Goal: Task Accomplishment & Management: Complete application form

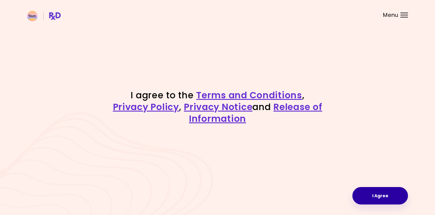
click at [367, 194] on button "I Agree" at bounding box center [380, 195] width 56 height 17
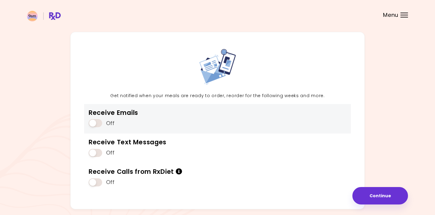
scroll to position [37, 0]
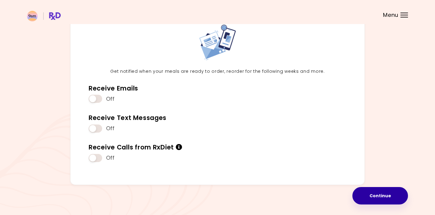
click at [384, 195] on button "Continue" at bounding box center [380, 195] width 56 height 17
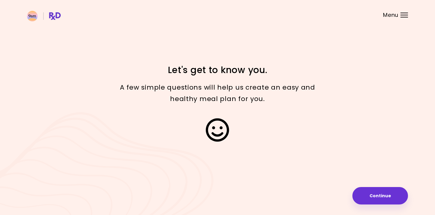
click at [384, 195] on button "Continue" at bounding box center [380, 195] width 56 height 17
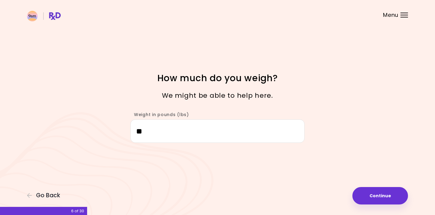
type input "***"
click at [379, 200] on button "Continue" at bounding box center [380, 195] width 56 height 17
select select "****"
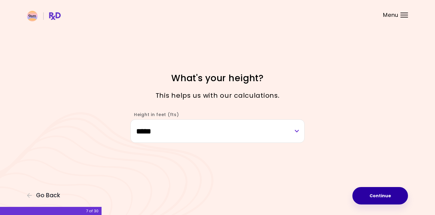
click at [391, 195] on button "Continue" at bounding box center [380, 195] width 56 height 17
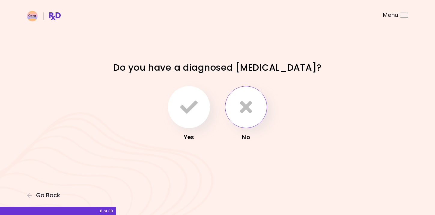
click at [249, 110] on icon "button" at bounding box center [246, 106] width 12 height 17
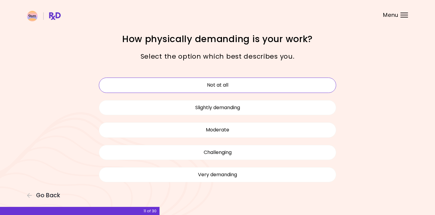
click at [235, 87] on button "Not at all" at bounding box center [217, 84] width 237 height 15
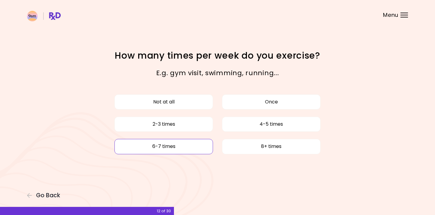
click at [191, 147] on button "6-7 times" at bounding box center [163, 146] width 98 height 15
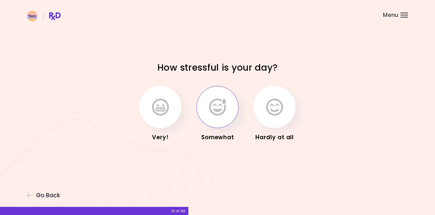
click at [217, 108] on icon "button" at bounding box center [217, 106] width 17 height 17
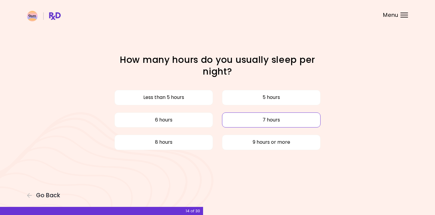
click at [259, 122] on button "7 hours" at bounding box center [271, 119] width 98 height 15
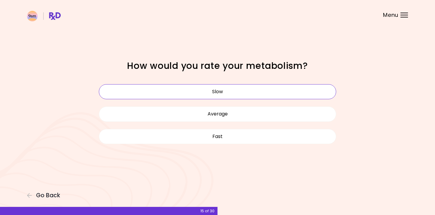
click at [237, 93] on button "Slow" at bounding box center [217, 91] width 237 height 15
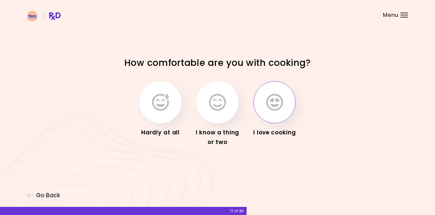
click at [271, 102] on icon "button" at bounding box center [274, 101] width 17 height 17
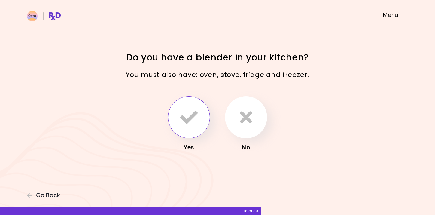
click at [186, 124] on icon "button" at bounding box center [188, 116] width 17 height 17
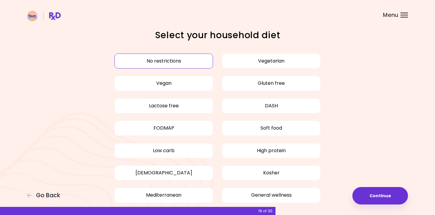
scroll to position [2, 0]
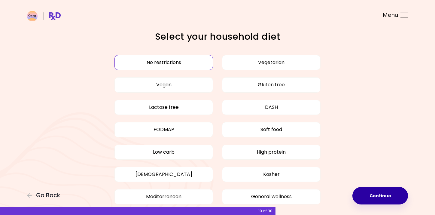
click at [391, 193] on button "Continue" at bounding box center [380, 195] width 56 height 17
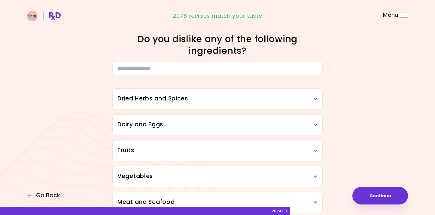
click at [303, 100] on h3 "Dried Herbs and Spices" at bounding box center [217, 98] width 200 height 9
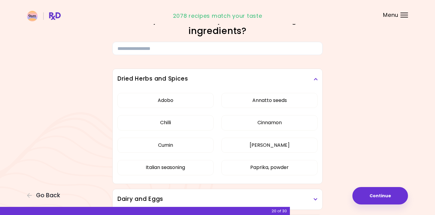
scroll to position [24, 0]
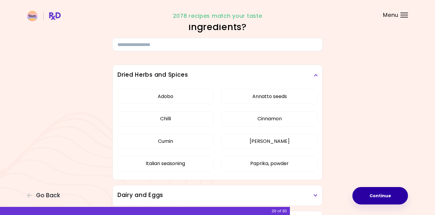
click at [378, 191] on button "Continue" at bounding box center [380, 195] width 56 height 17
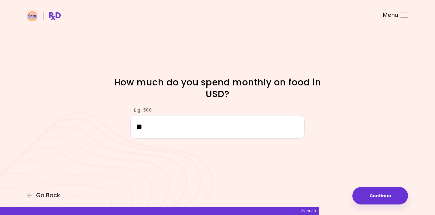
type input "***"
click at [393, 196] on button "Continue" at bounding box center [380, 195] width 56 height 17
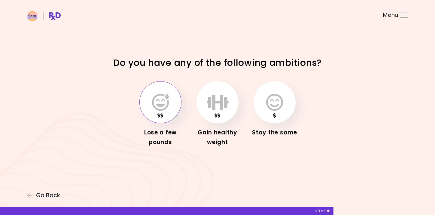
click at [168, 100] on icon "button" at bounding box center [160, 101] width 17 height 17
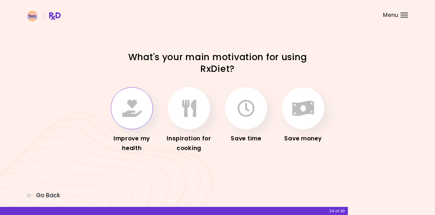
click at [142, 123] on button "button" at bounding box center [132, 108] width 42 height 42
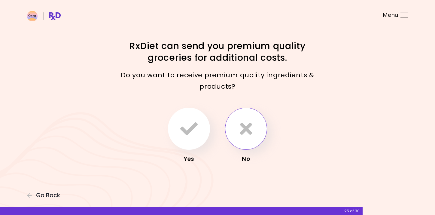
click at [251, 120] on icon "button" at bounding box center [246, 128] width 12 height 17
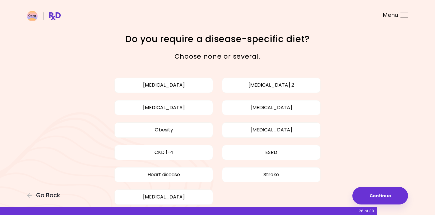
scroll to position [11, 0]
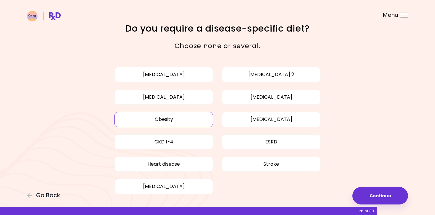
click at [167, 120] on button "Obesity" at bounding box center [163, 119] width 98 height 15
click at [248, 95] on button "[MEDICAL_DATA]" at bounding box center [271, 96] width 98 height 15
click at [247, 82] on div "[MEDICAL_DATA] [MEDICAL_DATA] 2 [MEDICAL_DATA] [MEDICAL_DATA] Obesity [MEDICAL_…" at bounding box center [217, 130] width 246 height 134
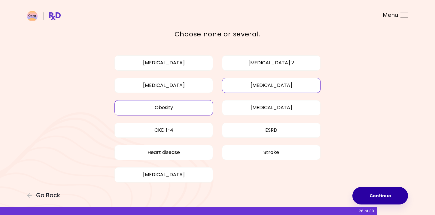
click at [369, 189] on button "Continue" at bounding box center [380, 195] width 56 height 17
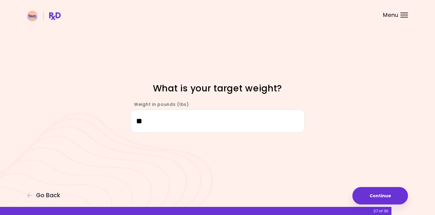
type input "***"
click at [397, 199] on button "Continue" at bounding box center [380, 195] width 56 height 17
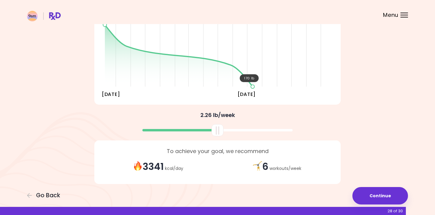
scroll to position [96, 0]
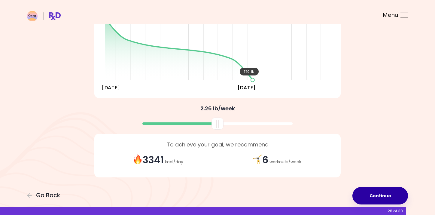
click at [379, 192] on button "Continue" at bounding box center [380, 195] width 56 height 17
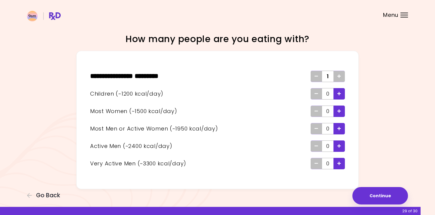
scroll to position [7, 0]
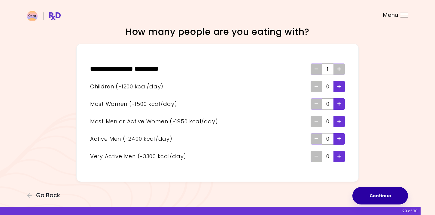
click at [383, 198] on button "Continue" at bounding box center [380, 195] width 56 height 17
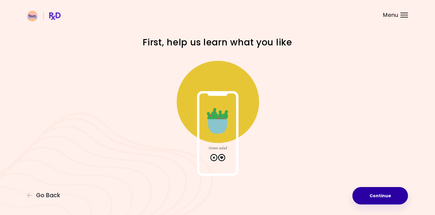
click at [356, 189] on button "Continue" at bounding box center [380, 195] width 56 height 17
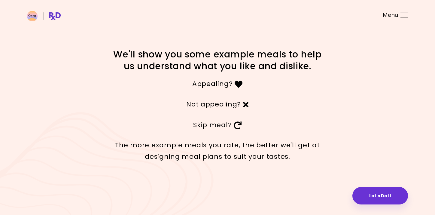
click at [356, 189] on button "Let's Do It" at bounding box center [380, 195] width 56 height 17
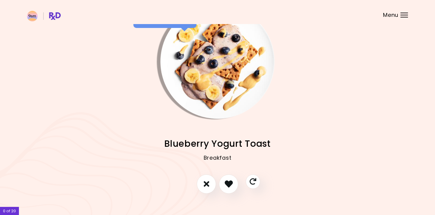
scroll to position [3, 0]
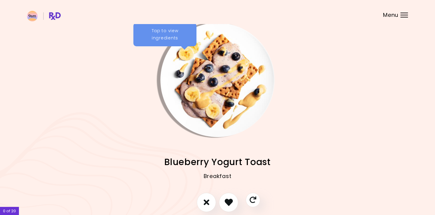
click at [215, 74] on img "Info - Blueberry Yogurt Toast" at bounding box center [217, 80] width 114 height 114
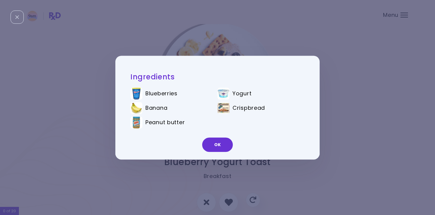
click at [198, 41] on div "Ingredients Blueberries Yogurt Banana Crispbread Peanut butter OK" at bounding box center [217, 107] width 435 height 215
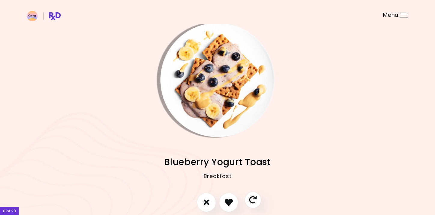
click at [253, 198] on icon "Skip" at bounding box center [253, 200] width 8 height 8
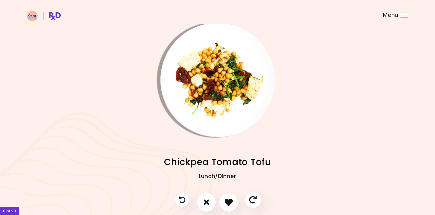
click at [253, 198] on icon "Skip" at bounding box center [253, 200] width 8 height 8
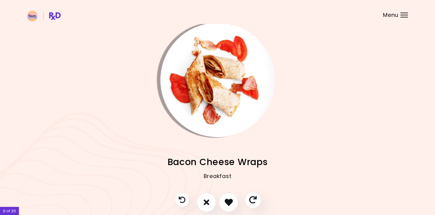
click at [253, 198] on icon "Skip" at bounding box center [253, 200] width 8 height 8
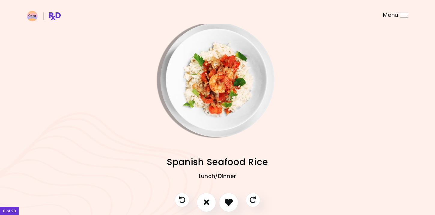
click at [212, 108] on img "Info - Spanish Seafood Rice" at bounding box center [217, 80] width 114 height 114
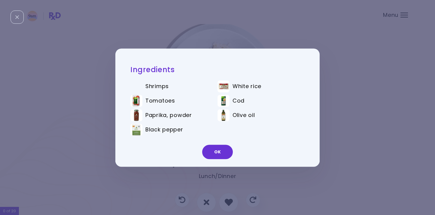
click at [200, 41] on div "Ingredients Shrimps White rice Tomatoes Cod Paprika, powder Olive oil Black pep…" at bounding box center [217, 107] width 435 height 215
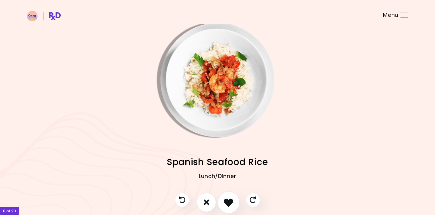
click at [231, 198] on icon "I like this recipe" at bounding box center [228, 201] width 9 height 9
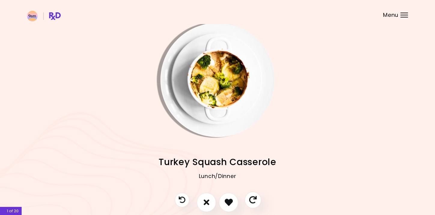
click at [255, 197] on icon "Skip" at bounding box center [253, 200] width 8 height 8
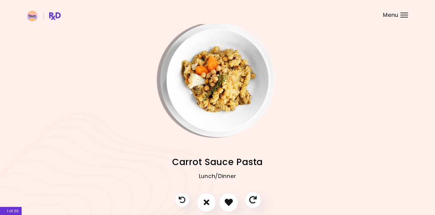
click at [255, 197] on icon "Skip" at bounding box center [253, 200] width 8 height 8
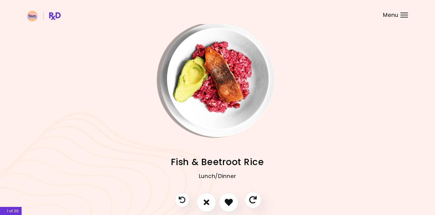
click at [255, 197] on icon "Skip" at bounding box center [253, 200] width 8 height 8
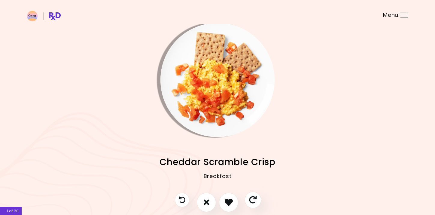
click at [255, 197] on icon "Skip" at bounding box center [253, 200] width 8 height 8
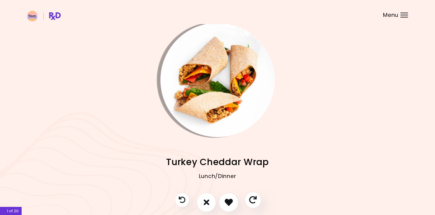
click at [255, 197] on icon "Skip" at bounding box center [253, 200] width 8 height 8
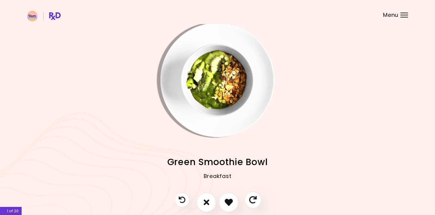
click at [255, 197] on icon "Skip" at bounding box center [253, 200] width 8 height 8
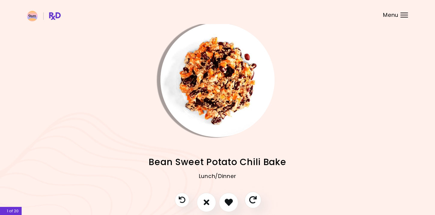
click at [255, 197] on icon "Skip" at bounding box center [253, 200] width 8 height 8
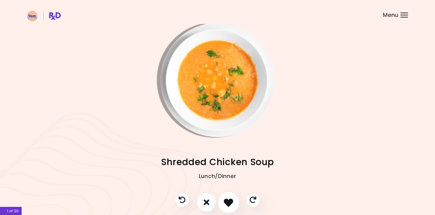
click at [232, 200] on icon "I like this recipe" at bounding box center [228, 201] width 9 height 9
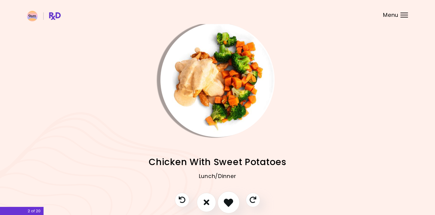
click at [232, 200] on icon "I like this recipe" at bounding box center [228, 201] width 9 height 9
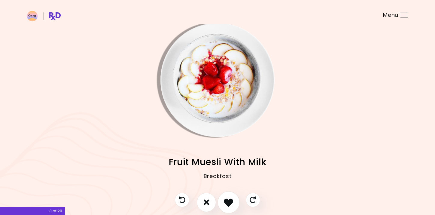
click at [232, 200] on icon "I like this recipe" at bounding box center [228, 201] width 9 height 9
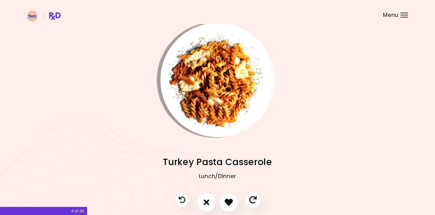
click at [255, 200] on icon "Skip" at bounding box center [253, 200] width 8 height 8
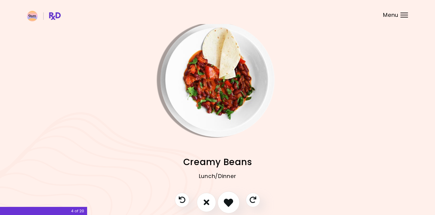
click at [231, 197] on button "I like this recipe" at bounding box center [228, 202] width 22 height 22
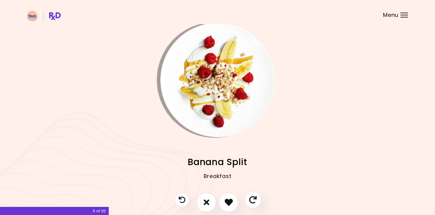
click at [255, 200] on icon "Skip" at bounding box center [253, 200] width 8 height 8
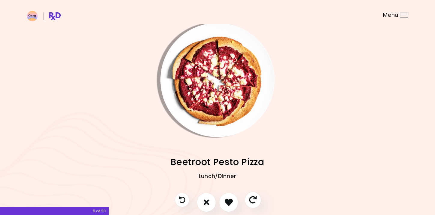
click at [255, 200] on icon "Skip" at bounding box center [253, 200] width 8 height 8
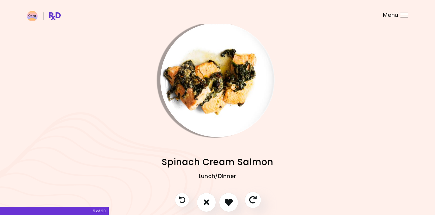
click at [255, 200] on icon "Skip" at bounding box center [253, 200] width 8 height 8
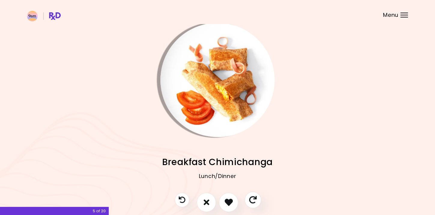
click at [255, 200] on icon "Skip" at bounding box center [253, 200] width 8 height 8
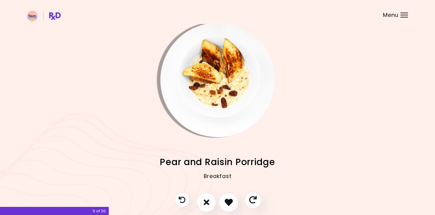
click at [255, 200] on icon "Skip" at bounding box center [253, 200] width 8 height 8
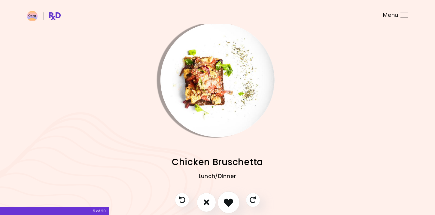
click at [229, 200] on icon "I like this recipe" at bounding box center [228, 201] width 9 height 9
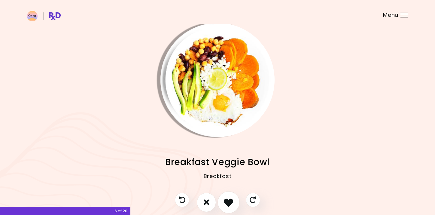
click at [229, 200] on icon "I like this recipe" at bounding box center [228, 201] width 9 height 9
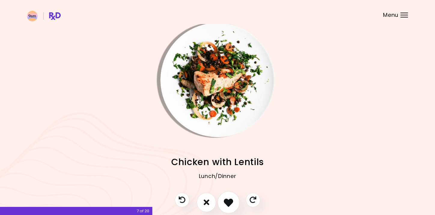
click at [229, 200] on icon "I like this recipe" at bounding box center [228, 201] width 9 height 9
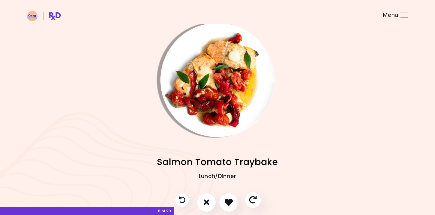
click at [258, 200] on button "Skip" at bounding box center [252, 199] width 17 height 17
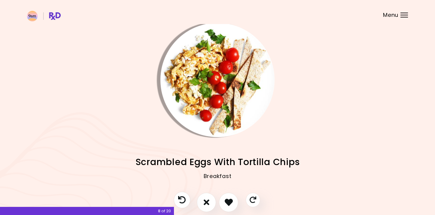
click at [185, 195] on button "Previous recipe" at bounding box center [182, 199] width 17 height 17
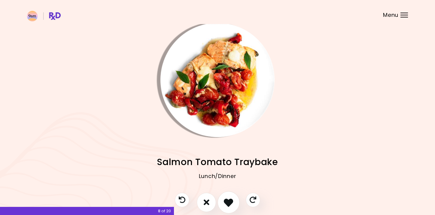
click at [225, 200] on icon "I like this recipe" at bounding box center [228, 201] width 9 height 9
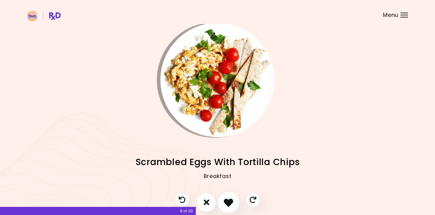
click at [225, 200] on icon "I like this recipe" at bounding box center [228, 201] width 9 height 9
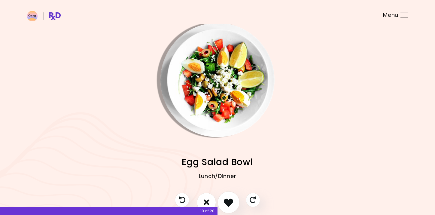
click at [225, 200] on icon "I like this recipe" at bounding box center [228, 201] width 9 height 9
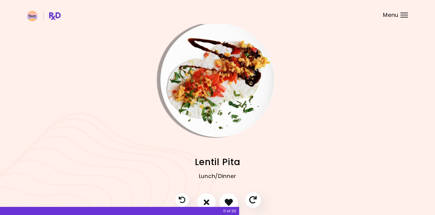
click at [255, 197] on icon "Skip" at bounding box center [253, 200] width 8 height 8
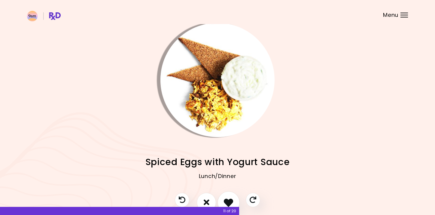
click at [222, 204] on button "I like this recipe" at bounding box center [228, 202] width 22 height 22
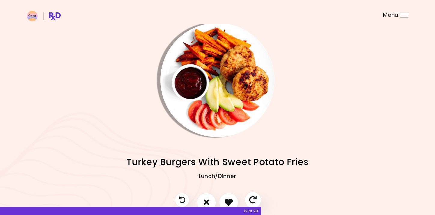
click at [259, 198] on button "Skip" at bounding box center [252, 199] width 17 height 17
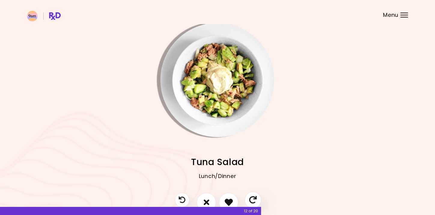
click at [259, 198] on button "Skip" at bounding box center [252, 199] width 17 height 17
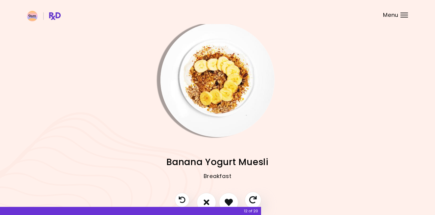
click at [259, 198] on button "Skip" at bounding box center [252, 199] width 17 height 17
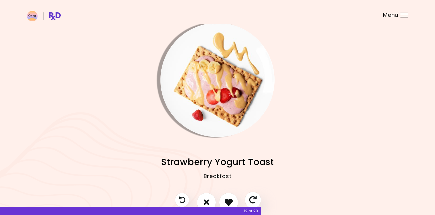
click at [259, 198] on button "Skip" at bounding box center [252, 199] width 17 height 17
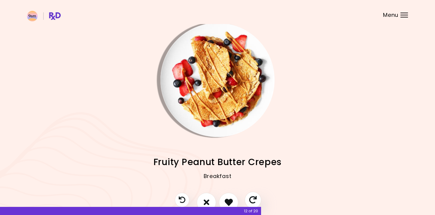
click at [259, 198] on button "Skip" at bounding box center [252, 199] width 17 height 17
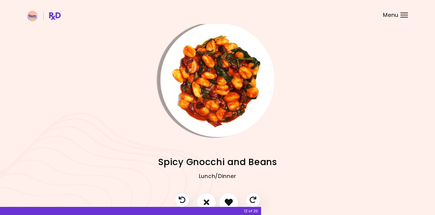
click at [219, 110] on img "Info - Spicy Gnocchi and Beans" at bounding box center [217, 80] width 114 height 114
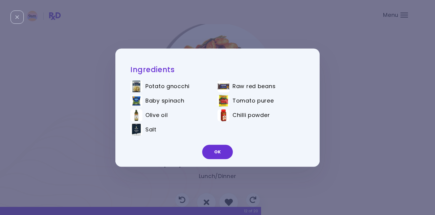
click at [324, 138] on div "Ingredients Potato gnocchi Raw red beans Baby spinach Tomato puree Olive oil Ch…" at bounding box center [217, 107] width 435 height 215
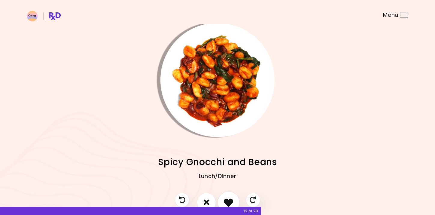
click at [226, 201] on icon "I like this recipe" at bounding box center [228, 201] width 9 height 9
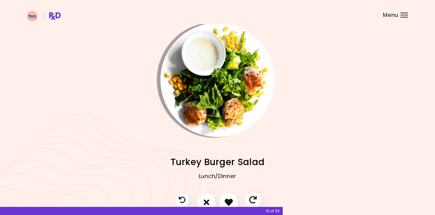
click at [257, 199] on button "Skip" at bounding box center [252, 199] width 17 height 17
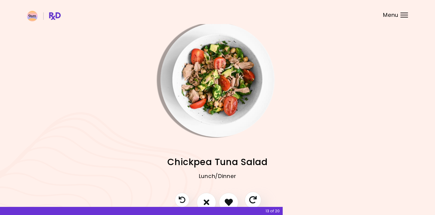
click at [256, 197] on icon "Skip" at bounding box center [253, 200] width 8 height 8
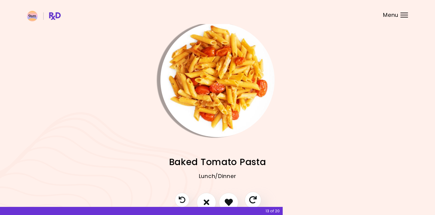
click at [256, 197] on icon "Skip" at bounding box center [253, 200] width 8 height 8
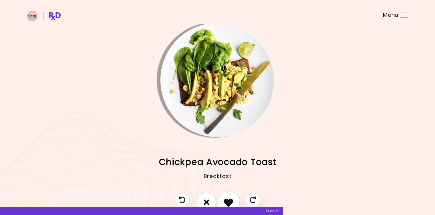
click at [226, 194] on button "I like this recipe" at bounding box center [228, 202] width 22 height 22
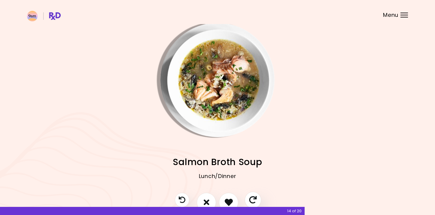
click at [250, 193] on button "Skip" at bounding box center [252, 199] width 17 height 17
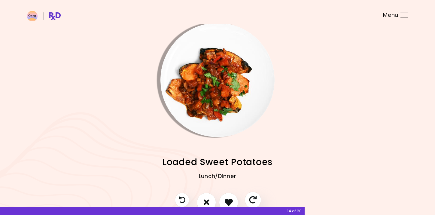
click at [250, 193] on button "Skip" at bounding box center [252, 199] width 17 height 17
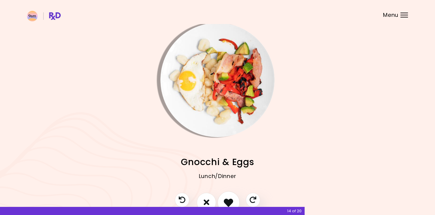
click at [232, 200] on icon "I like this recipe" at bounding box center [228, 201] width 9 height 9
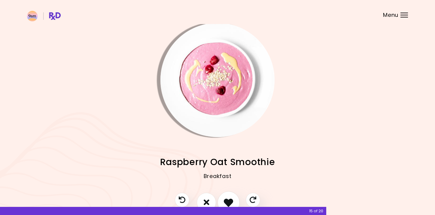
click at [232, 200] on icon "I like this recipe" at bounding box center [228, 201] width 9 height 9
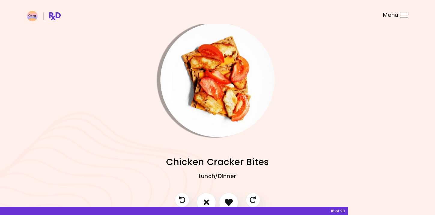
click at [227, 77] on img "Info - Chicken Cracker Bites" at bounding box center [217, 80] width 114 height 114
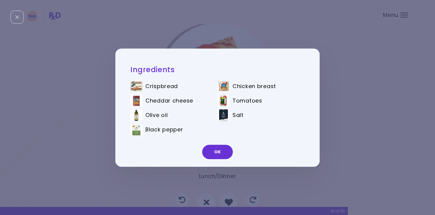
click at [346, 72] on div "Ingredients Crispbread Chicken breast Cheddar cheese Tomatoes Olive oil Salt Bl…" at bounding box center [217, 107] width 435 height 215
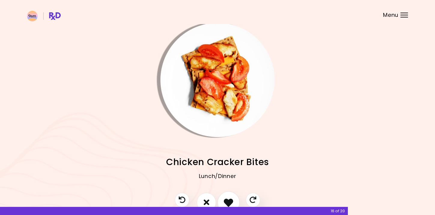
click at [226, 201] on icon "I like this recipe" at bounding box center [228, 201] width 9 height 9
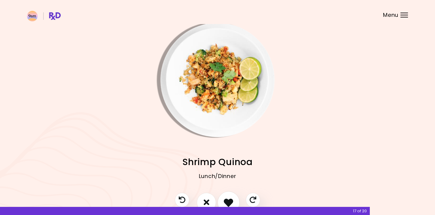
click at [226, 201] on icon "I like this recipe" at bounding box center [228, 201] width 9 height 9
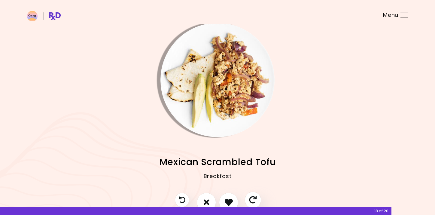
click at [251, 201] on icon "Skip" at bounding box center [253, 200] width 8 height 8
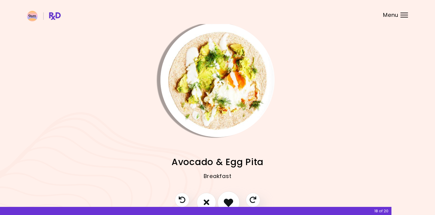
click at [235, 201] on button "I like this recipe" at bounding box center [228, 202] width 22 height 22
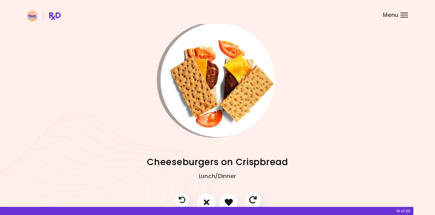
click at [257, 198] on button "Skip" at bounding box center [252, 199] width 17 height 17
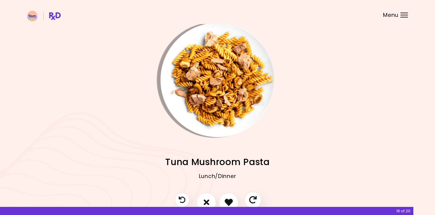
click at [256, 198] on button "Skip" at bounding box center [252, 199] width 17 height 17
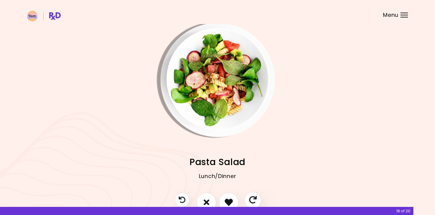
click at [256, 198] on icon "Skip" at bounding box center [253, 200] width 8 height 8
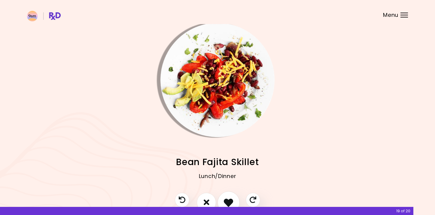
click at [221, 197] on button "I like this recipe" at bounding box center [228, 202] width 22 height 22
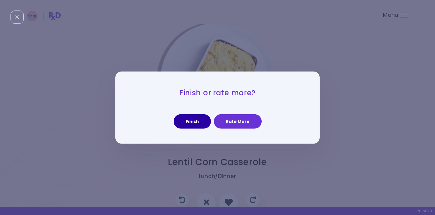
click at [191, 120] on button "Finish" at bounding box center [192, 121] width 37 height 14
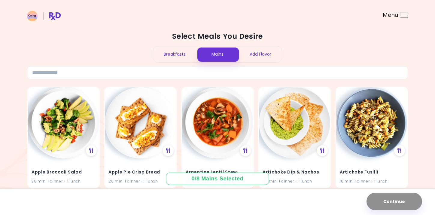
click at [250, 57] on div "Add Flavor" at bounding box center [260, 54] width 43 height 16
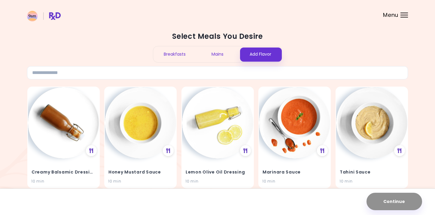
click at [222, 51] on div "Mains" at bounding box center [217, 54] width 43 height 16
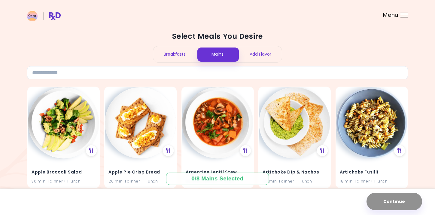
click at [182, 51] on div "Breakfasts" at bounding box center [174, 54] width 43 height 16
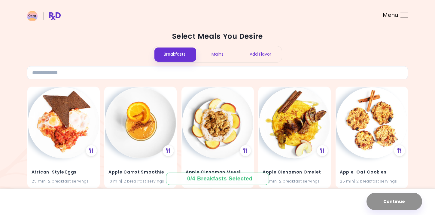
click at [210, 50] on div "Mains" at bounding box center [217, 54] width 43 height 16
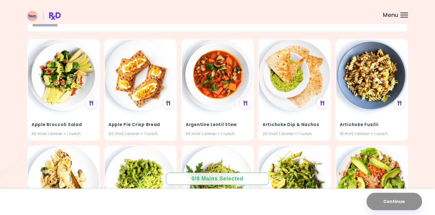
scroll to position [56, 0]
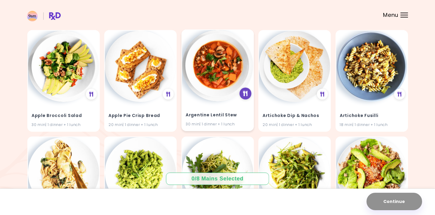
click at [244, 95] on icon at bounding box center [245, 93] width 5 height 5
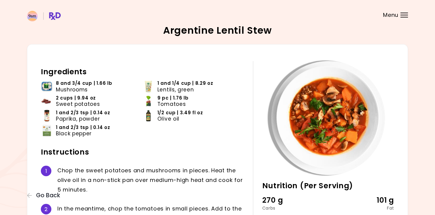
scroll to position [103, 0]
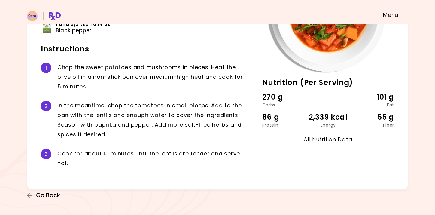
click at [43, 194] on span "Go Back" at bounding box center [48, 195] width 24 height 7
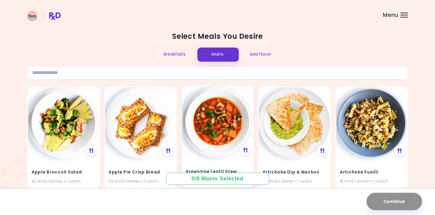
click at [216, 128] on img at bounding box center [217, 121] width 71 height 71
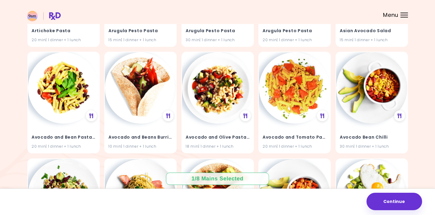
scroll to position [250, 0]
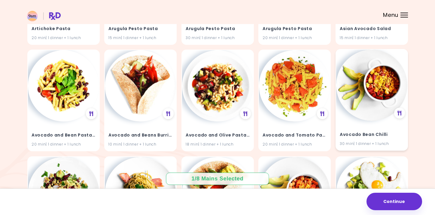
click at [351, 121] on div "Avocado Bean Chilli 30 min | 1 dinner + 1 lunch" at bounding box center [371, 135] width 71 height 29
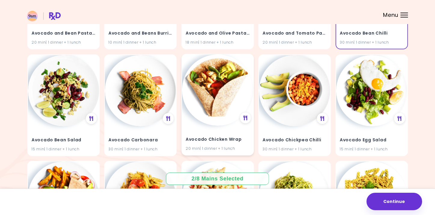
scroll to position [356, 0]
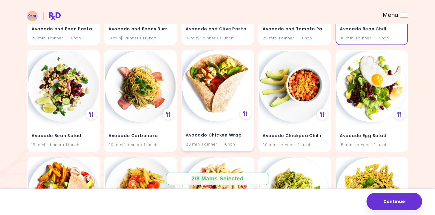
click at [204, 104] on img at bounding box center [217, 85] width 71 height 71
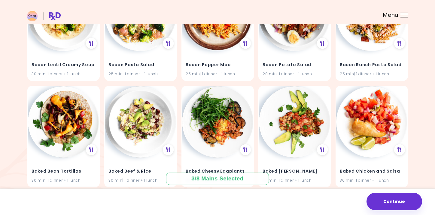
scroll to position [965, 0]
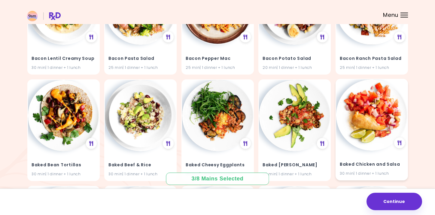
click at [367, 104] on img at bounding box center [371, 114] width 71 height 71
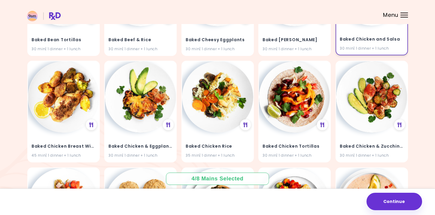
scroll to position [1089, 0]
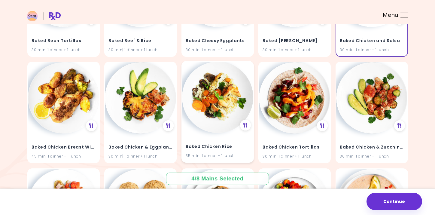
click at [211, 117] on img at bounding box center [217, 97] width 71 height 71
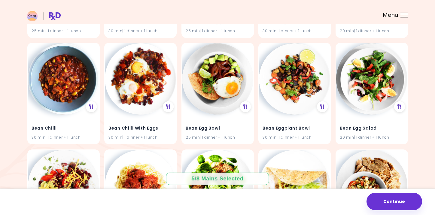
scroll to position [2270, 0]
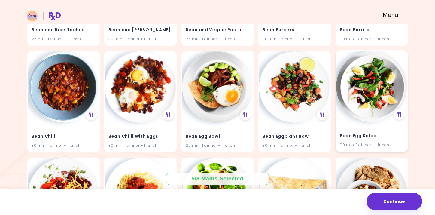
click at [357, 69] on img at bounding box center [371, 86] width 71 height 71
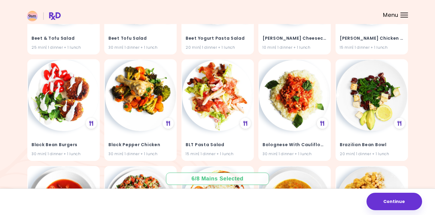
scroll to position [5036, 0]
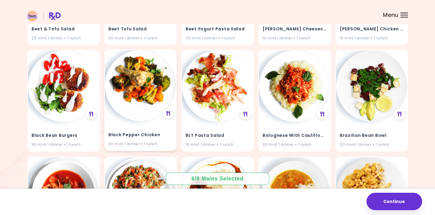
click at [136, 89] on img at bounding box center [140, 85] width 71 height 71
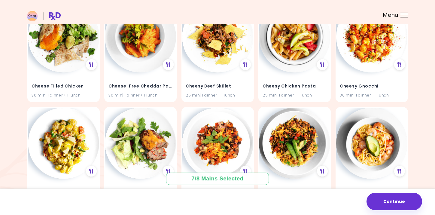
scroll to position [6920, 0]
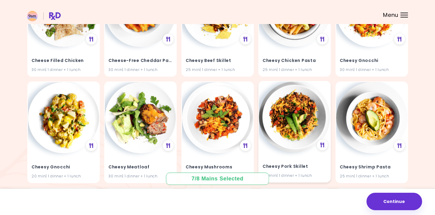
click at [305, 99] on img at bounding box center [294, 116] width 71 height 71
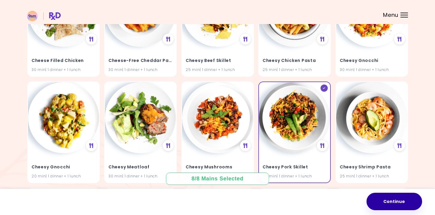
click at [389, 195] on button "Continue" at bounding box center [394, 200] width 56 height 17
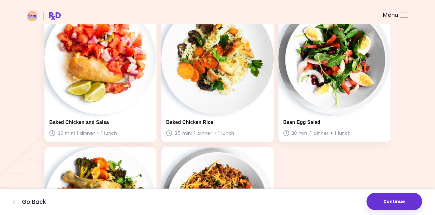
scroll to position [220, 0]
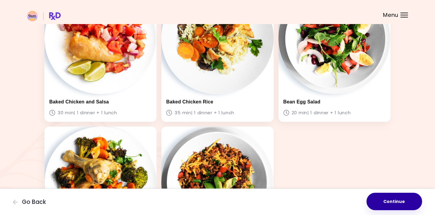
click at [383, 198] on button "Continue" at bounding box center [394, 200] width 56 height 17
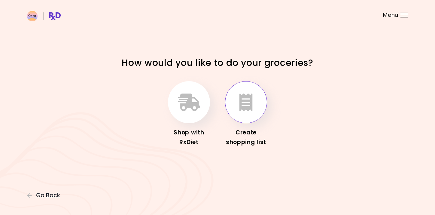
click at [248, 106] on icon "button" at bounding box center [245, 101] width 13 height 17
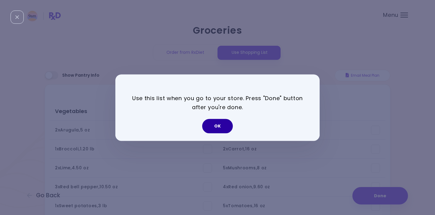
click at [220, 119] on button "OK" at bounding box center [217, 126] width 31 height 14
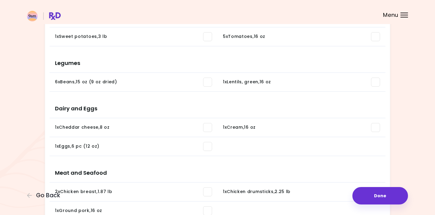
scroll to position [266, 0]
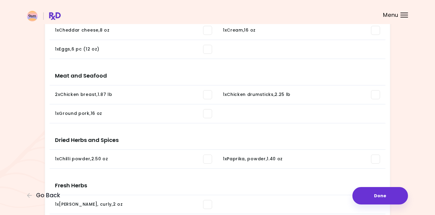
click at [206, 113] on span at bounding box center [207, 113] width 9 height 9
click at [386, 189] on button "Done" at bounding box center [380, 195] width 56 height 17
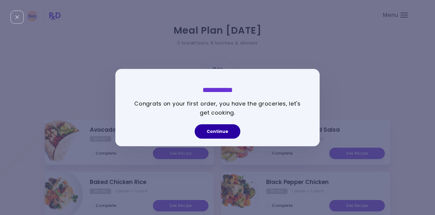
click at [221, 132] on button "Continue" at bounding box center [218, 131] width 46 height 14
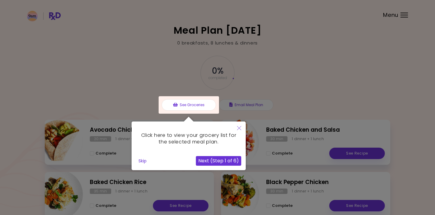
click at [230, 160] on button "Next (Step 1 of 6)" at bounding box center [218, 161] width 45 height 10
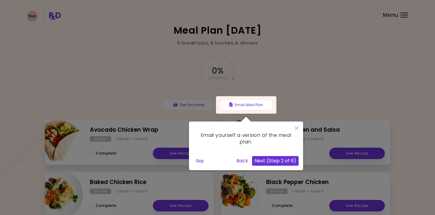
click at [268, 164] on button "Next (Step 2 of 6)" at bounding box center [275, 161] width 47 height 10
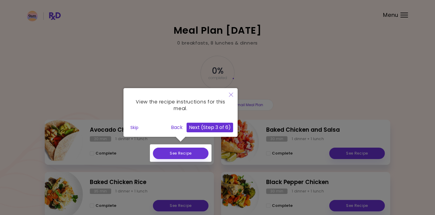
click at [219, 120] on div "View the recipe instructions for this meal. Skip Back Next (Step 3 of 6)" at bounding box center [180, 112] width 114 height 49
click at [218, 124] on button "Next (Step 3 of 6)" at bounding box center [209, 128] width 47 height 10
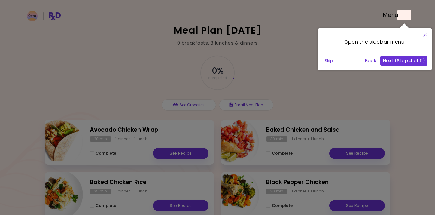
click at [401, 63] on button "Next (Step 4 of 6)" at bounding box center [403, 61] width 47 height 10
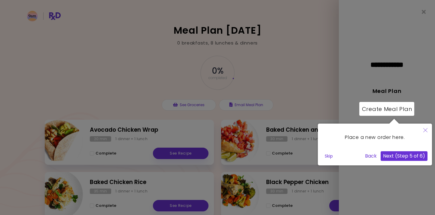
click at [416, 157] on button "Next (Step 5 of 6)" at bounding box center [403, 156] width 47 height 10
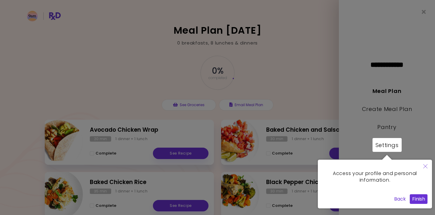
click at [419, 198] on button "Finish" at bounding box center [419, 199] width 18 height 10
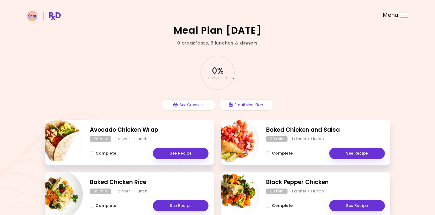
scroll to position [139, 0]
